Goal: Transaction & Acquisition: Download file/media

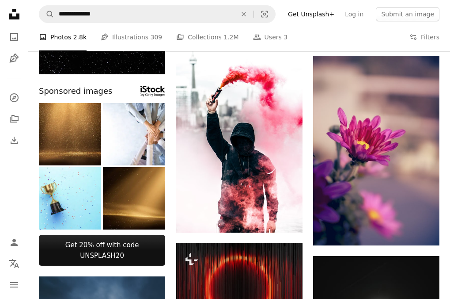
scroll to position [273, 0]
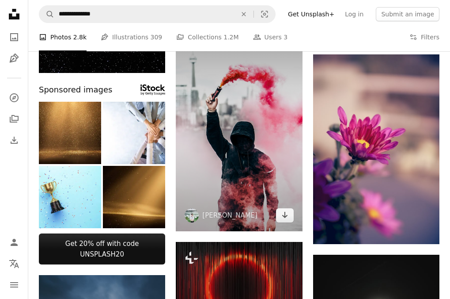
click at [280, 215] on link "Arrow pointing down" at bounding box center [285, 215] width 18 height 14
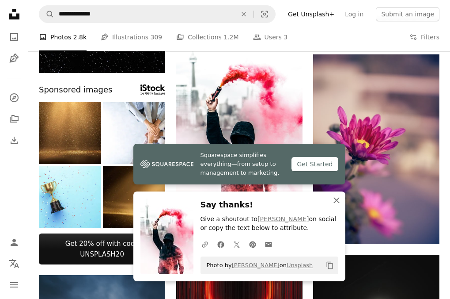
click at [340, 197] on icon "An X shape" at bounding box center [336, 200] width 11 height 11
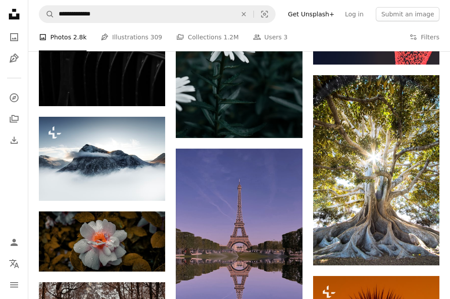
scroll to position [864, 0]
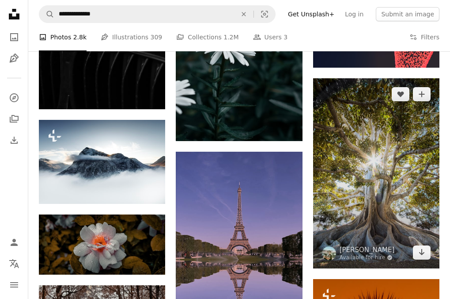
click at [419, 253] on icon "Arrow pointing down" at bounding box center [421, 252] width 7 height 11
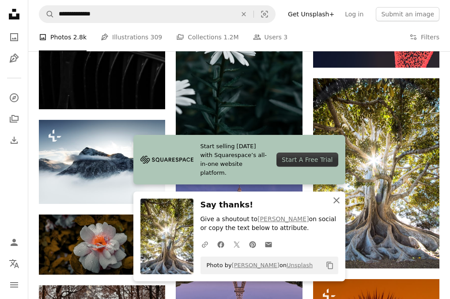
click at [338, 200] on icon "An X shape" at bounding box center [336, 200] width 11 height 11
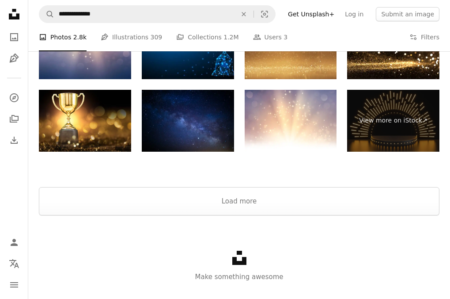
scroll to position [1660, 0]
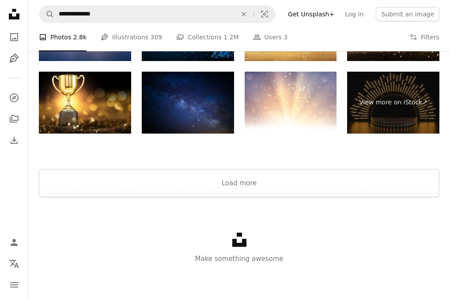
click at [140, 40] on link "Pen Tool Illustrations 309" at bounding box center [131, 37] width 61 height 28
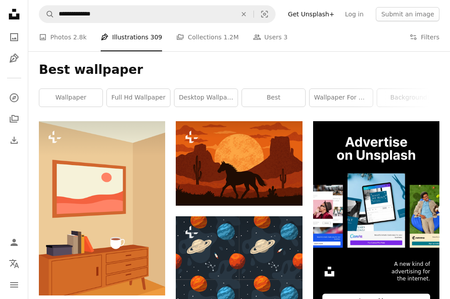
click at [196, 36] on link "A stack of folders Collections 1.2M" at bounding box center [207, 37] width 62 height 28
click at [187, 34] on link "A stack of folders Collections 1.2M" at bounding box center [207, 37] width 62 height 28
click at [253, 34] on link "People Users 3" at bounding box center [270, 37] width 35 height 28
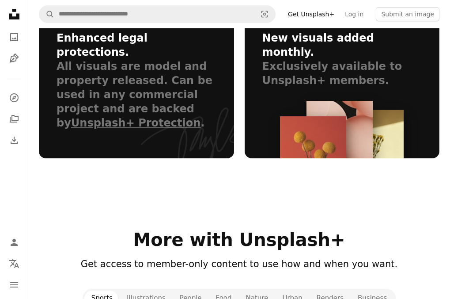
scroll to position [734, 0]
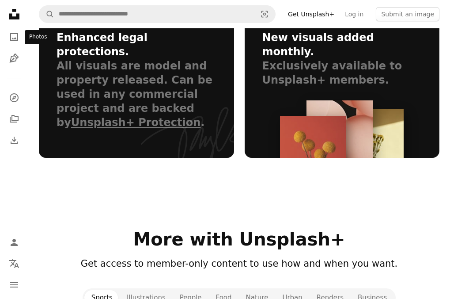
click at [15, 35] on icon "A photo" at bounding box center [14, 37] width 11 height 11
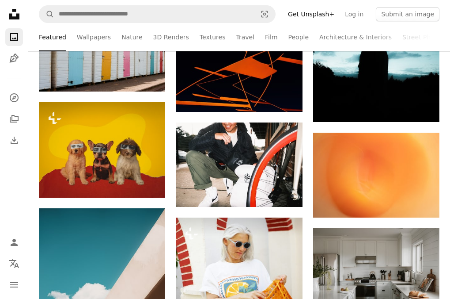
scroll to position [1010, 0]
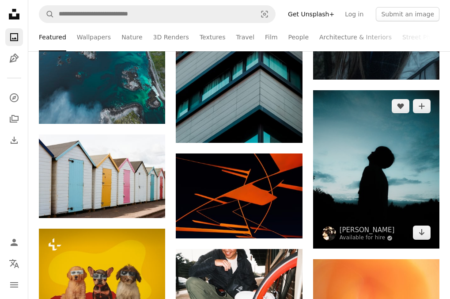
click at [422, 237] on icon "Arrow pointing down" at bounding box center [421, 232] width 7 height 11
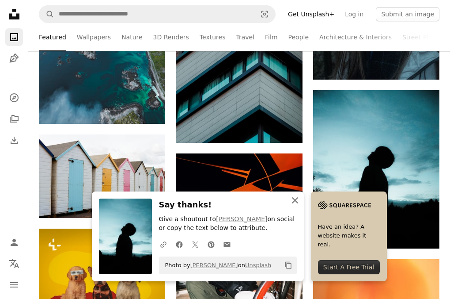
click at [298, 202] on icon "An X shape" at bounding box center [295, 200] width 11 height 11
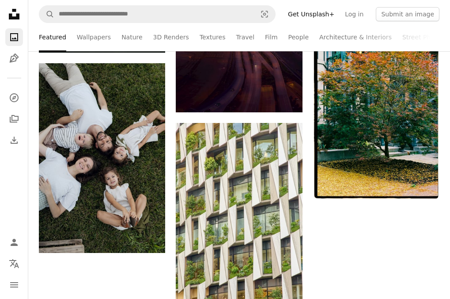
scroll to position [2833, 0]
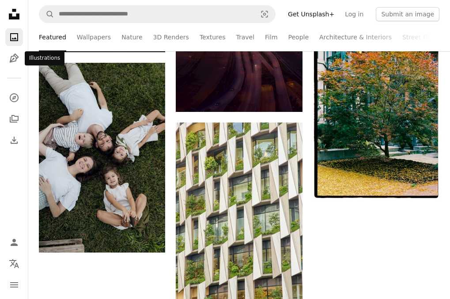
click at [11, 57] on icon "Illustrations" at bounding box center [13, 57] width 9 height 9
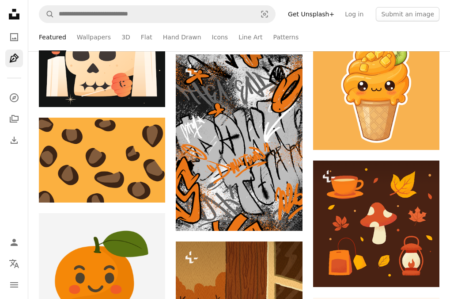
scroll to position [319, 0]
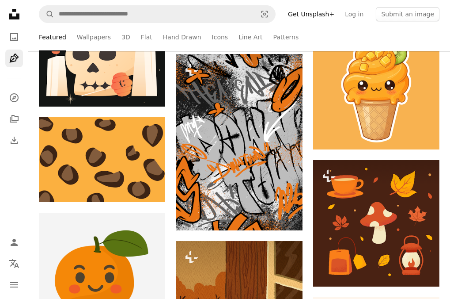
click at [90, 38] on link "Wallpapers" at bounding box center [94, 37] width 34 height 28
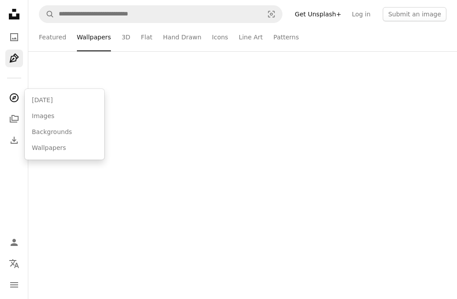
click at [18, 97] on icon "Explore" at bounding box center [13, 97] width 9 height 9
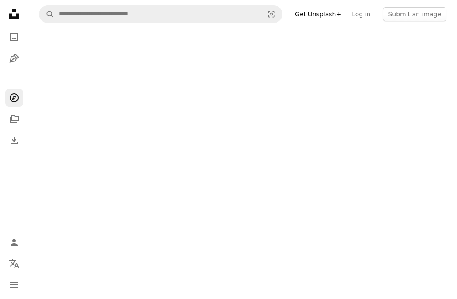
click at [15, 124] on icon "A stack of folders" at bounding box center [14, 119] width 11 height 11
click at [15, 142] on icon "Download" at bounding box center [14, 140] width 11 height 11
